Goal: Submit feedback/report problem

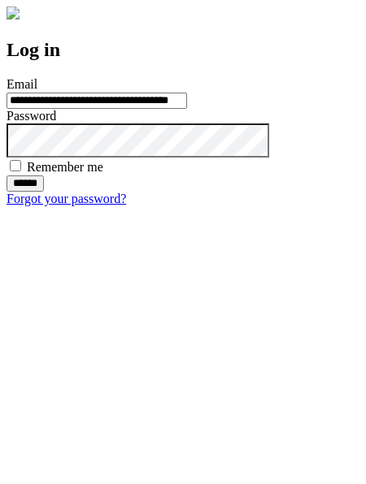
type input "**********"
click at [44, 192] on input "******" at bounding box center [25, 184] width 37 height 16
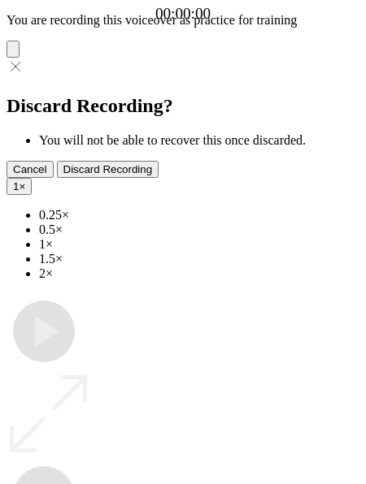
type input "**********"
